Goal: Ask a question: Seek information or help from site administrators or community

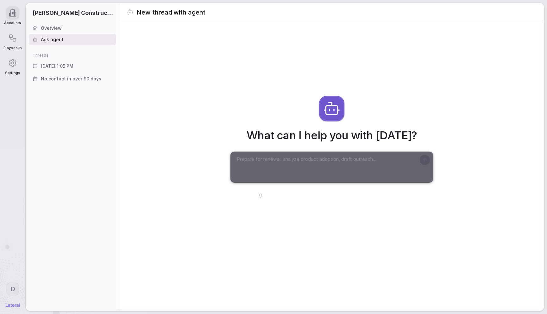
click at [72, 34] on div "Ask agent" at bounding box center [72, 39] width 87 height 11
click at [66, 32] on div "Overview" at bounding box center [72, 27] width 87 height 11
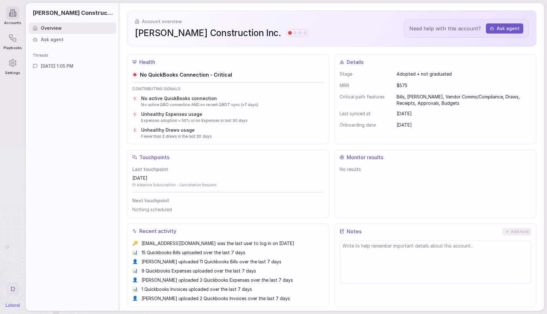
click at [49, 67] on span "[DATE] 1:05 PM" at bounding box center [57, 66] width 33 height 6
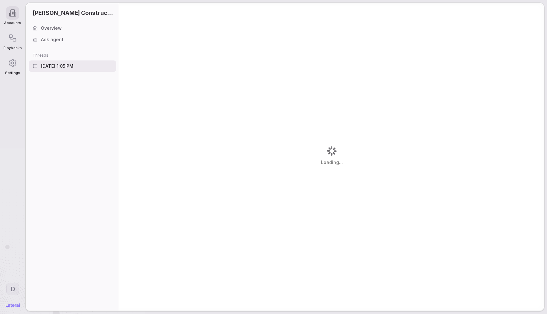
click at [45, 38] on span "Ask agent" at bounding box center [52, 39] width 23 height 6
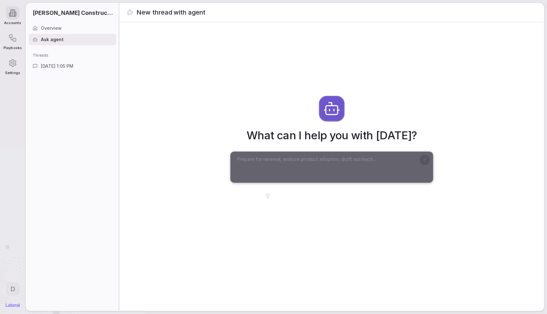
click at [168, 91] on div "What can I help you with [DATE]? Prepare for renewal with [PERSON_NAME] Constru…" at bounding box center [331, 147] width 425 height 251
click at [50, 23] on div "Overview" at bounding box center [72, 27] width 87 height 11
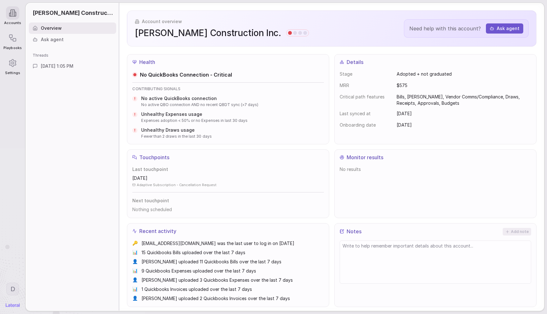
click at [13, 12] on icon at bounding box center [12, 12] width 1 height 0
